Goal: Information Seeking & Learning: Learn about a topic

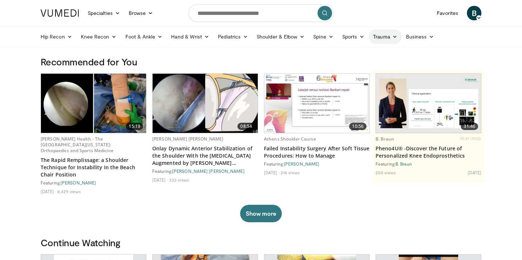
click at [386, 34] on link "Trauma" at bounding box center [385, 36] width 33 height 15
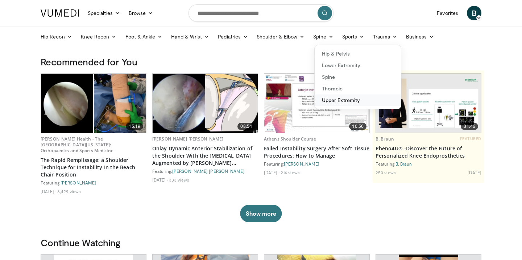
click at [350, 102] on link "Upper Extremity" at bounding box center [358, 100] width 86 height 12
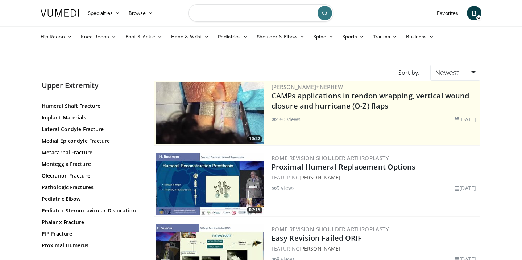
click at [246, 6] on input "Search topics, interventions" at bounding box center [261, 12] width 145 height 17
type input "**********"
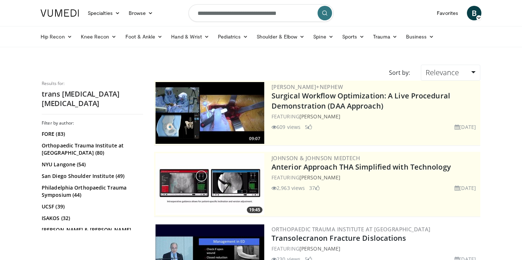
click at [213, 14] on input "**********" at bounding box center [261, 12] width 145 height 17
type input "**********"
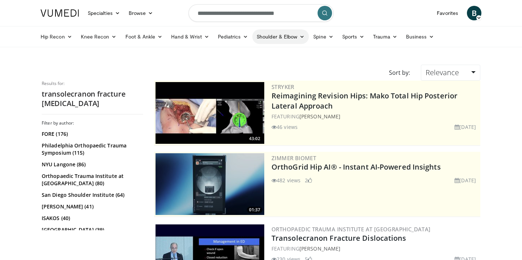
click at [261, 36] on link "Shoulder & Elbow" at bounding box center [280, 36] width 57 height 15
click at [246, 55] on link "Elbow" at bounding box center [265, 54] width 86 height 12
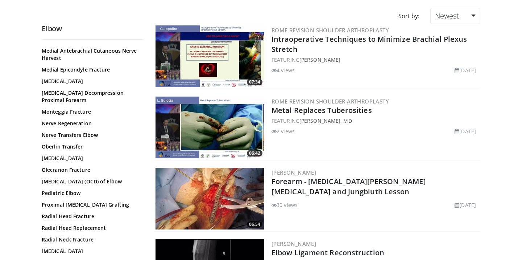
scroll to position [392, 0]
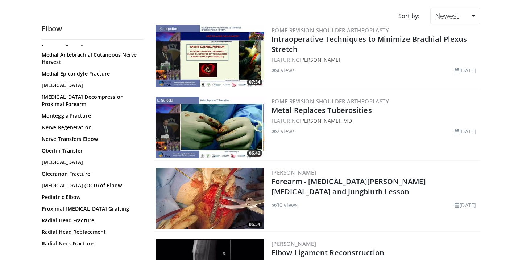
click at [86, 175] on link "Olecranon Fracture" at bounding box center [91, 173] width 98 height 7
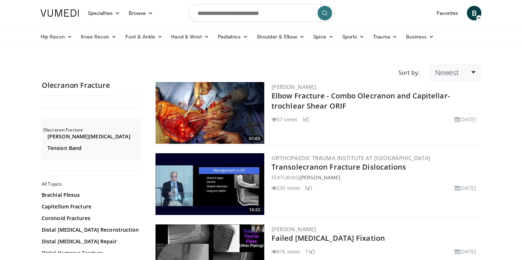
click at [468, 75] on link "Newest" at bounding box center [455, 73] width 50 height 16
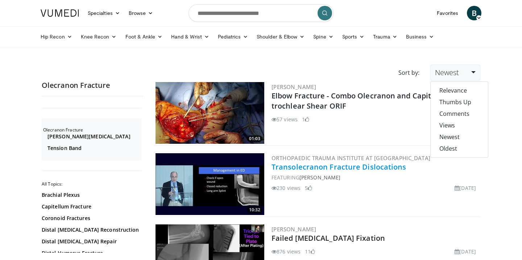
click at [380, 168] on link "Transolecranon Fracture Dislocations" at bounding box center [339, 167] width 135 height 10
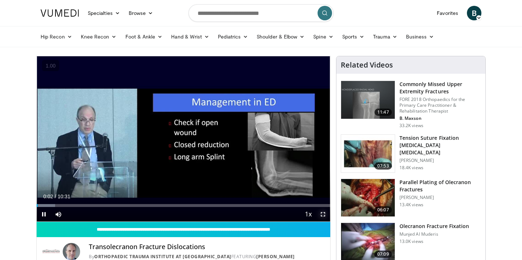
click at [325, 214] on span "Video Player" at bounding box center [323, 214] width 15 height 15
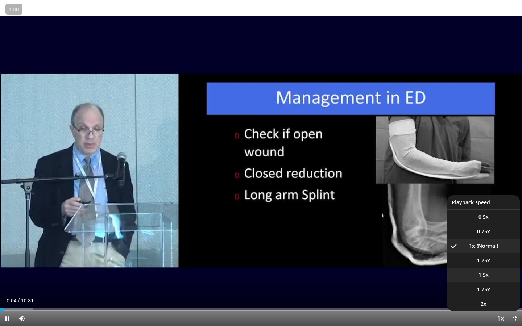
click at [483, 259] on span "1.5x" at bounding box center [484, 275] width 10 height 7
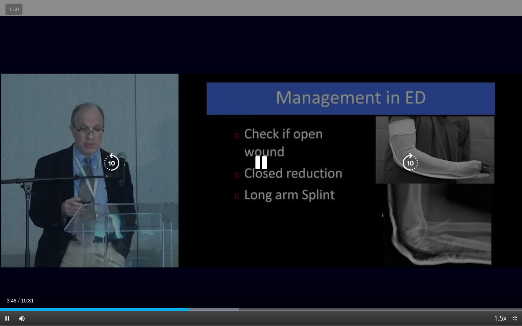
click at [264, 162] on icon "Video Player" at bounding box center [261, 163] width 20 height 20
click at [240, 173] on div "10 seconds Tap to unmute" at bounding box center [261, 163] width 522 height 326
click at [258, 163] on icon "Video Player" at bounding box center [261, 163] width 20 height 20
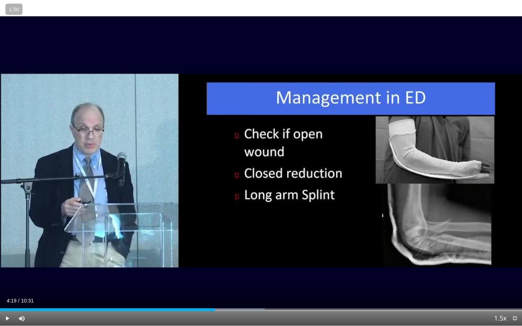
click at [258, 163] on div "10 seconds Tap to unmute" at bounding box center [261, 163] width 522 height 326
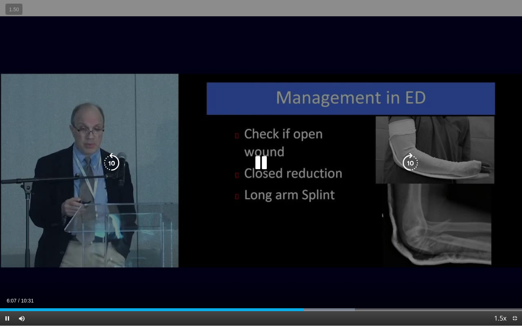
click at [261, 158] on icon "Video Player" at bounding box center [261, 163] width 20 height 20
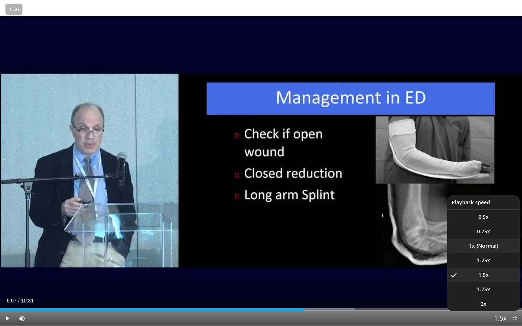
click at [480, 245] on li "1x" at bounding box center [483, 246] width 73 height 15
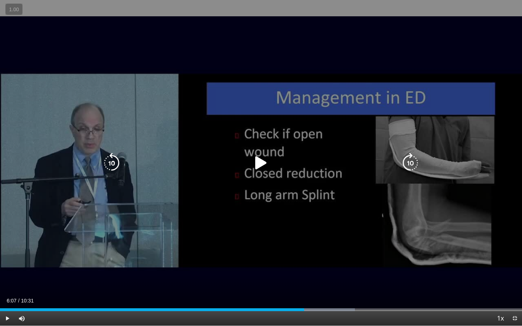
click at [269, 156] on icon "Video Player" at bounding box center [261, 163] width 20 height 20
click at [262, 154] on icon "Video Player" at bounding box center [261, 163] width 20 height 20
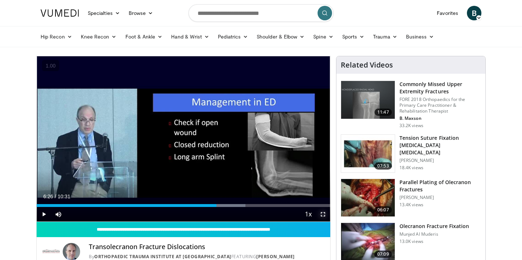
click at [323, 213] on span "Video Player" at bounding box center [323, 214] width 15 height 15
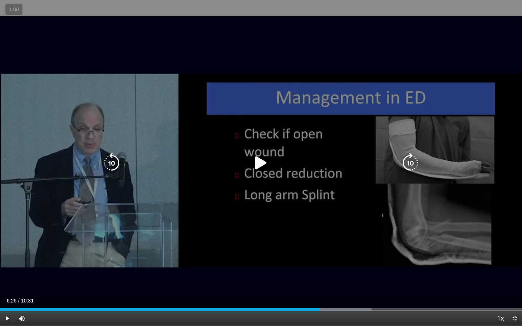
click at [264, 164] on icon "Video Player" at bounding box center [261, 163] width 20 height 20
click at [264, 165] on icon "Video Player" at bounding box center [261, 163] width 20 height 20
click at [312, 153] on div "10 seconds Tap to unmute" at bounding box center [261, 163] width 522 height 326
click at [265, 166] on icon "Video Player" at bounding box center [261, 163] width 20 height 20
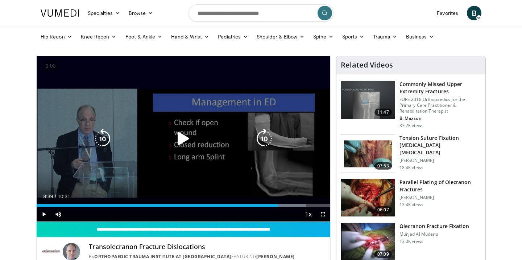
click at [201, 114] on div "10 seconds Tap to unmute" at bounding box center [184, 138] width 294 height 165
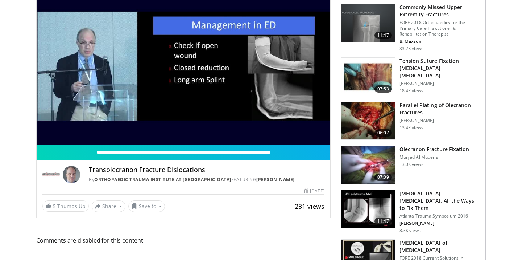
scroll to position [76, 0]
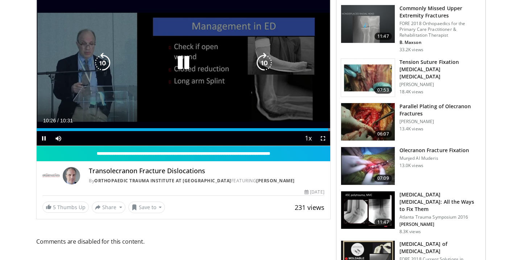
click at [186, 63] on icon "Video Player" at bounding box center [183, 63] width 20 height 20
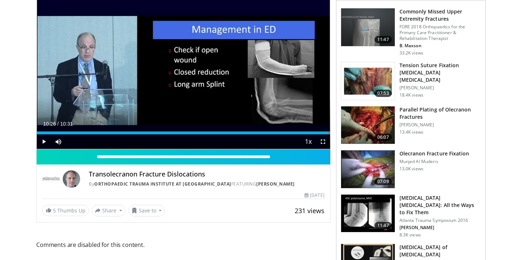
scroll to position [72, 0]
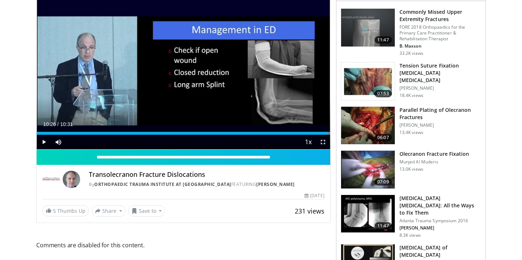
click at [384, 165] on img at bounding box center [368, 169] width 54 height 38
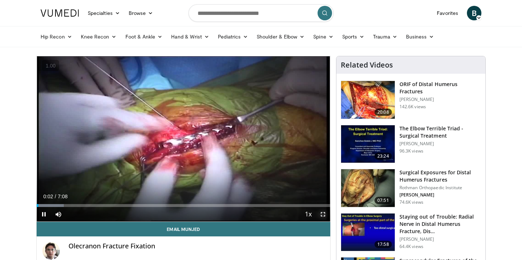
click at [322, 214] on span "Video Player" at bounding box center [323, 214] width 15 height 15
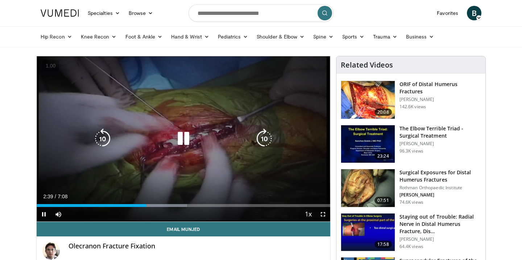
click at [184, 140] on icon "Video Player" at bounding box center [183, 138] width 20 height 20
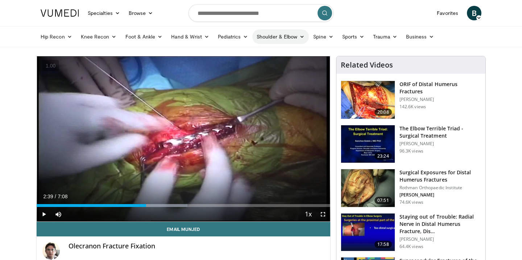
click at [274, 35] on link "Shoulder & Elbow" at bounding box center [280, 36] width 57 height 15
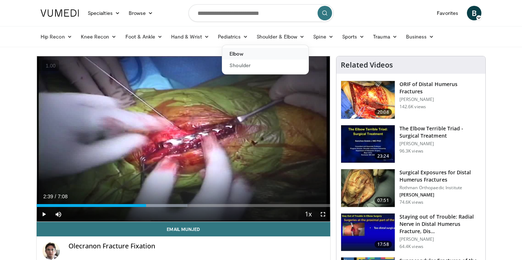
click at [245, 56] on link "Elbow" at bounding box center [265, 54] width 86 height 12
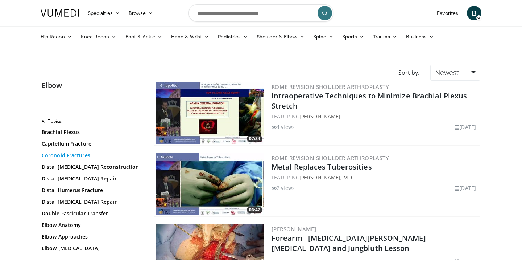
click at [69, 154] on link "Coronoid Fractures" at bounding box center [91, 155] width 98 height 7
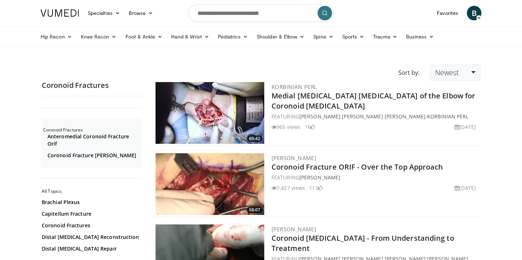
click at [468, 70] on link "Newest" at bounding box center [455, 73] width 50 height 16
click at [454, 123] on link "Views" at bounding box center [459, 125] width 57 height 12
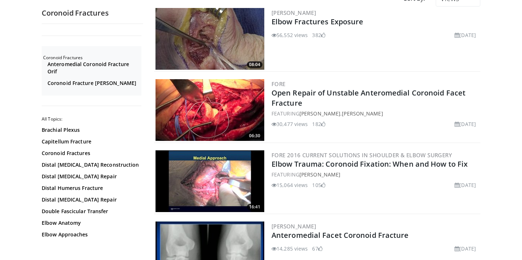
scroll to position [75, 0]
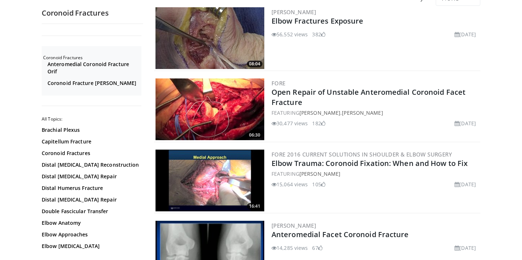
click at [211, 167] on img at bounding box center [210, 180] width 109 height 62
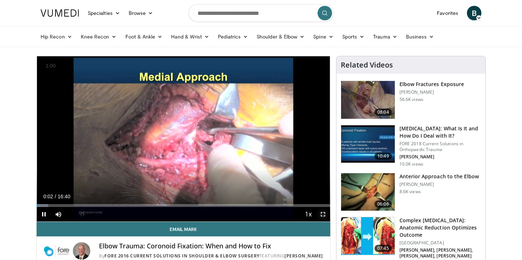
click at [325, 213] on span "Video Player" at bounding box center [323, 214] width 15 height 15
click at [323, 210] on span "Video Player" at bounding box center [323, 214] width 15 height 15
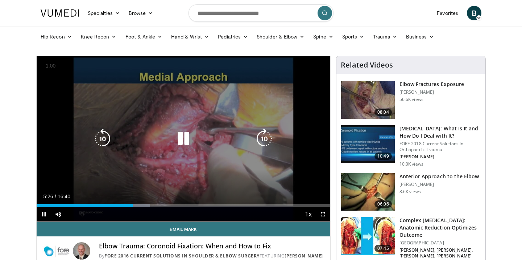
click at [190, 138] on icon "Video Player" at bounding box center [183, 138] width 20 height 20
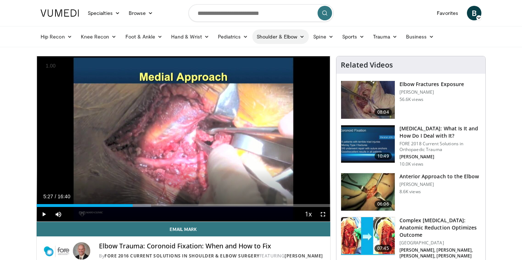
click at [276, 40] on link "Shoulder & Elbow" at bounding box center [280, 36] width 57 height 15
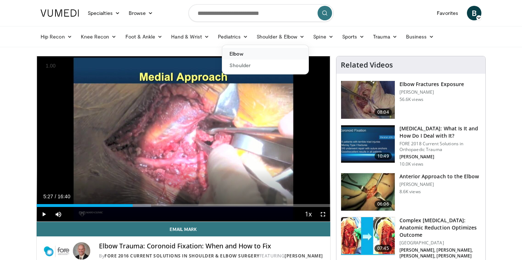
click at [271, 51] on link "Elbow" at bounding box center [265, 54] width 86 height 12
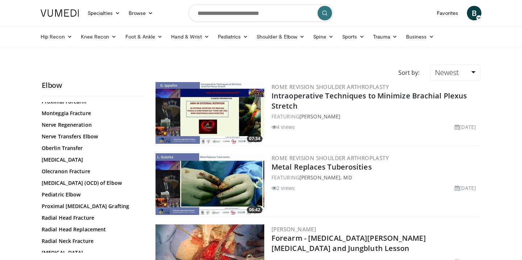
scroll to position [453, 0]
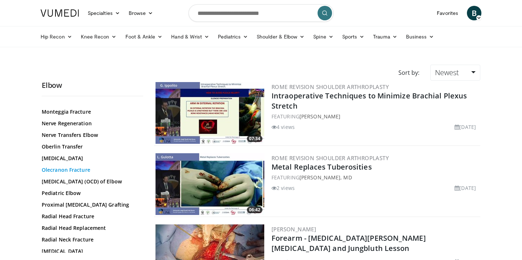
click at [71, 172] on link "Olecranon Fracture" at bounding box center [91, 169] width 98 height 7
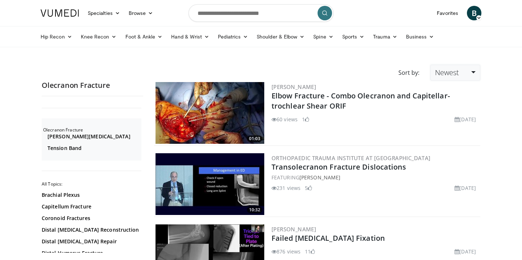
click at [461, 75] on link "Newest" at bounding box center [455, 73] width 50 height 16
click at [459, 128] on link "Views" at bounding box center [459, 125] width 57 height 12
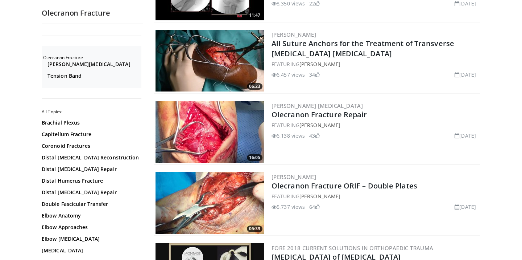
scroll to position [415, 0]
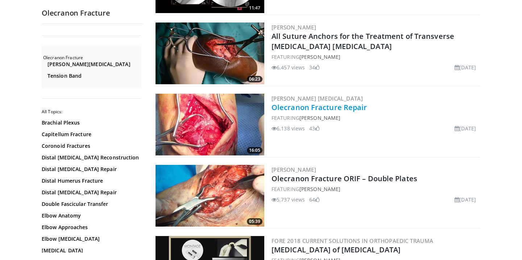
click at [345, 108] on link "Olecranon Fracture Repair" at bounding box center [320, 107] width 96 height 10
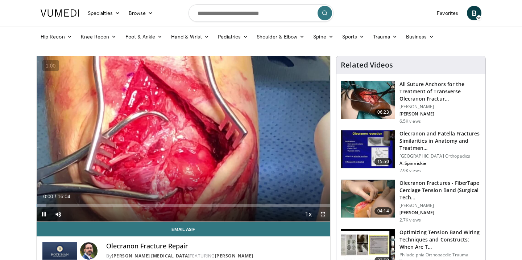
click at [321, 213] on span "Video Player" at bounding box center [323, 214] width 15 height 15
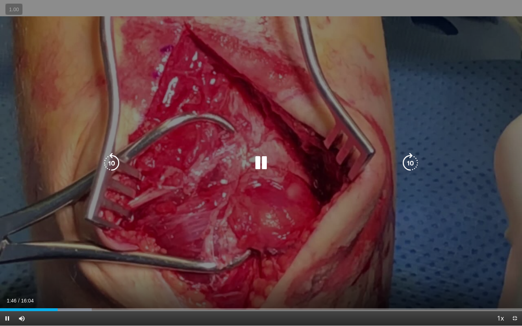
click at [260, 163] on icon "Video Player" at bounding box center [261, 163] width 20 height 20
click at [260, 163] on div "20 seconds Tap to unmute" at bounding box center [261, 163] width 522 height 326
click at [264, 165] on icon "Video Player" at bounding box center [261, 163] width 20 height 20
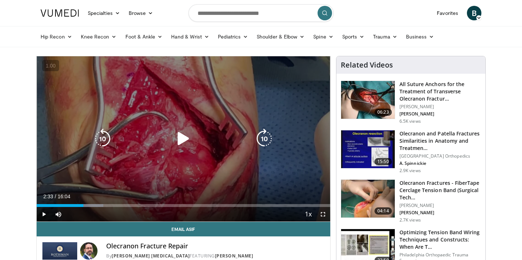
click at [216, 118] on div "20 seconds Tap to unmute" at bounding box center [184, 138] width 294 height 165
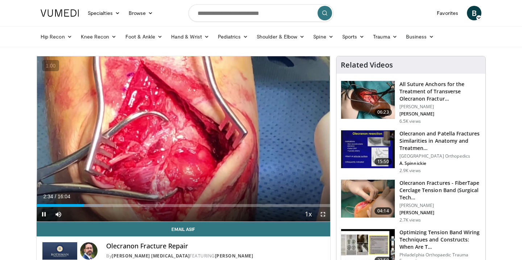
click at [323, 213] on span "Video Player" at bounding box center [323, 214] width 15 height 15
click at [326, 214] on span "Video Player" at bounding box center [323, 214] width 15 height 15
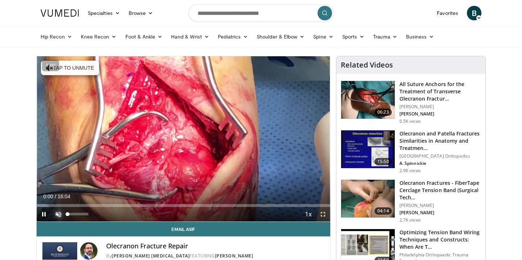
click at [58, 215] on span "Video Player" at bounding box center [58, 214] width 15 height 15
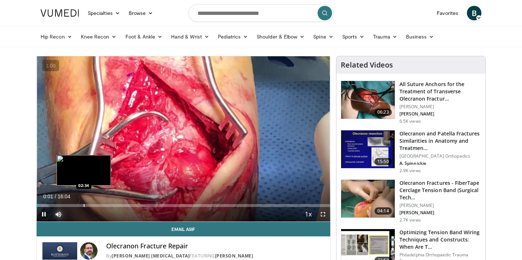
click at [84, 205] on div "Progress Bar" at bounding box center [84, 205] width 1 height 3
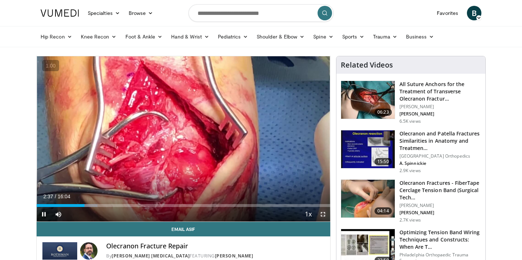
click at [321, 212] on span "Video Player" at bounding box center [323, 214] width 15 height 15
click at [325, 215] on span "Video Player" at bounding box center [323, 214] width 15 height 15
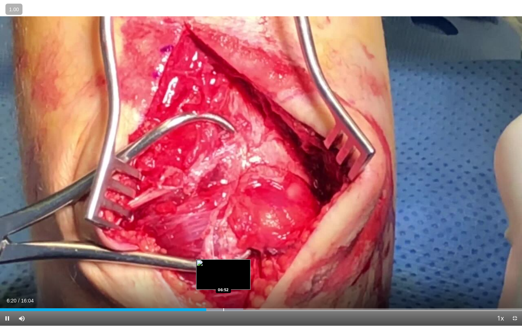
click at [223, 259] on div "Progress Bar" at bounding box center [223, 310] width 1 height 3
click at [235, 259] on div "Progress Bar" at bounding box center [235, 310] width 1 height 3
click at [223, 259] on div "Loaded : 51.77% 07:16 06:53" at bounding box center [261, 310] width 522 height 3
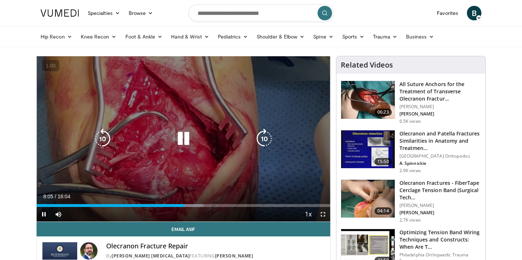
click at [185, 140] on icon "Video Player" at bounding box center [183, 138] width 20 height 20
click at [190, 139] on icon "Video Player" at bounding box center [183, 138] width 20 height 20
